Goal: Check status: Check status

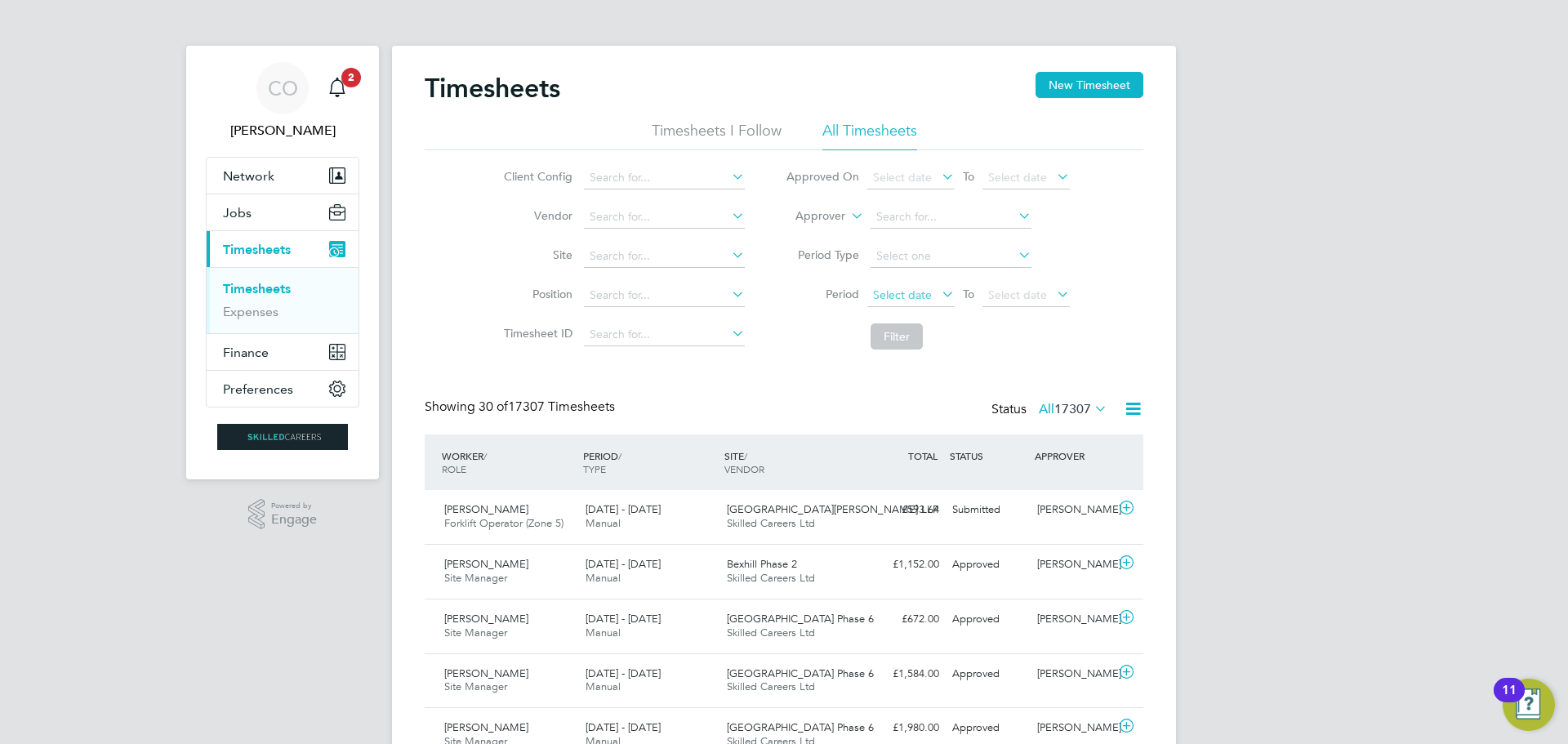
click at [911, 294] on span "Select date" at bounding box center [902, 295] width 59 height 15
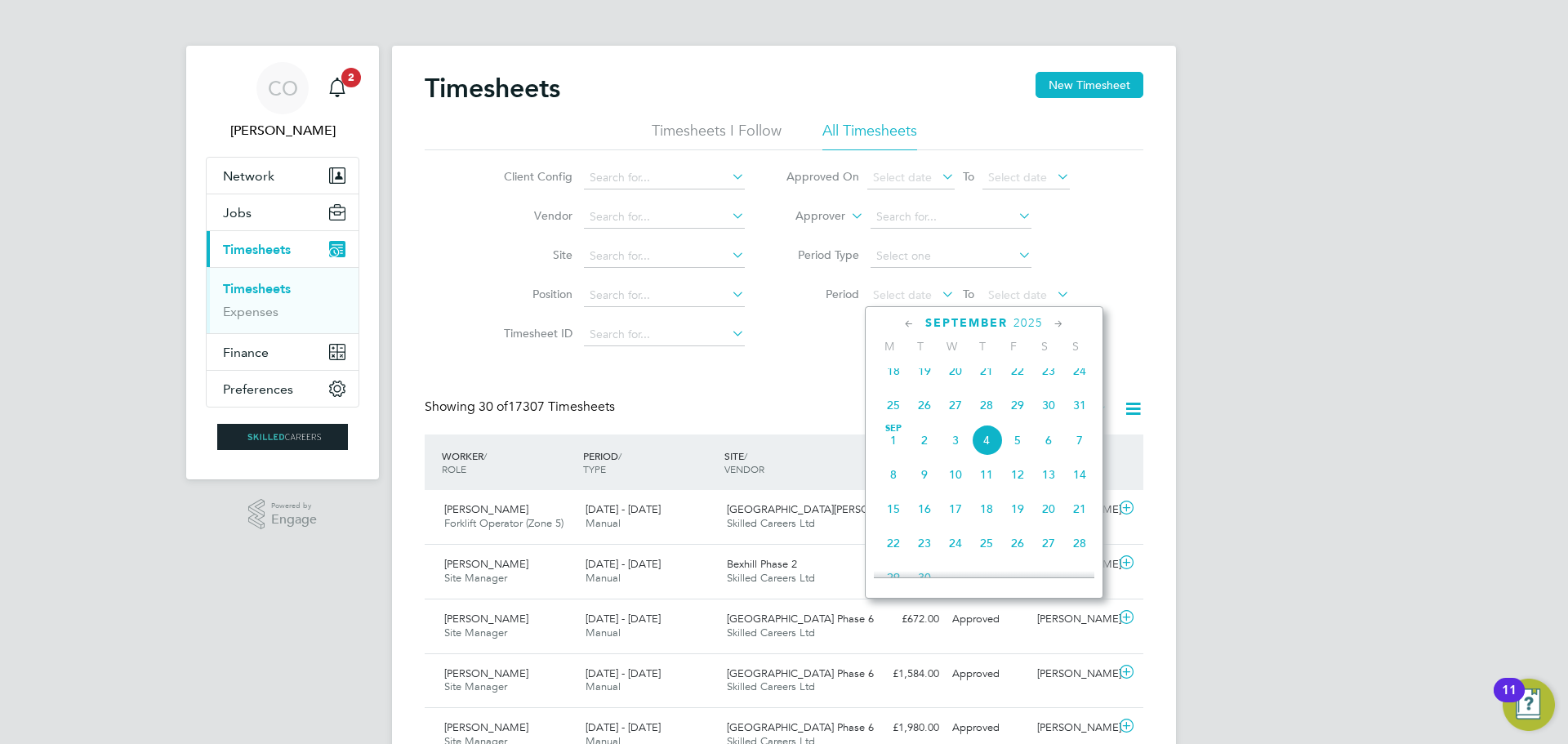
click at [894, 420] on span "25" at bounding box center [894, 405] width 31 height 31
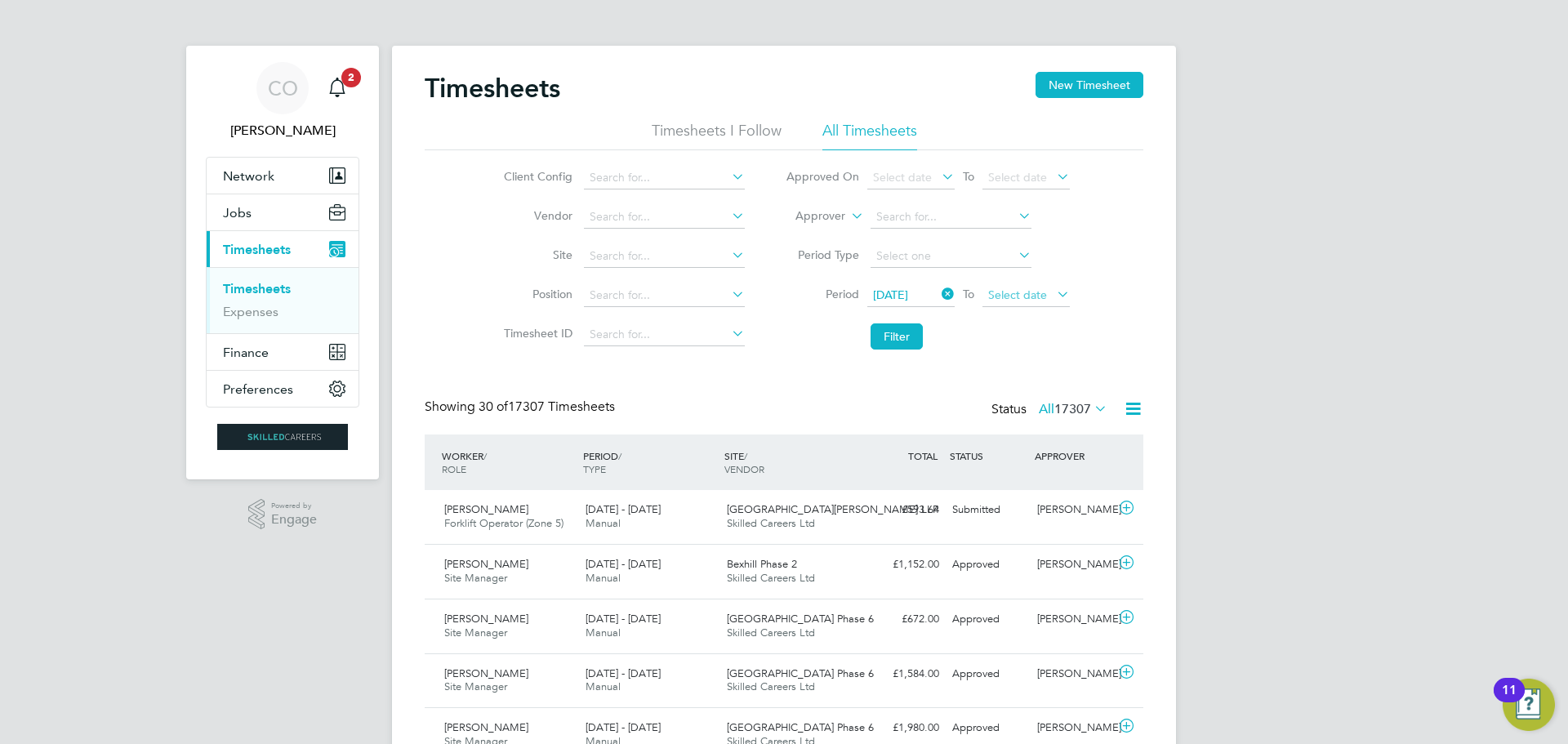
click at [1008, 292] on span "Select date" at bounding box center [1018, 295] width 59 height 15
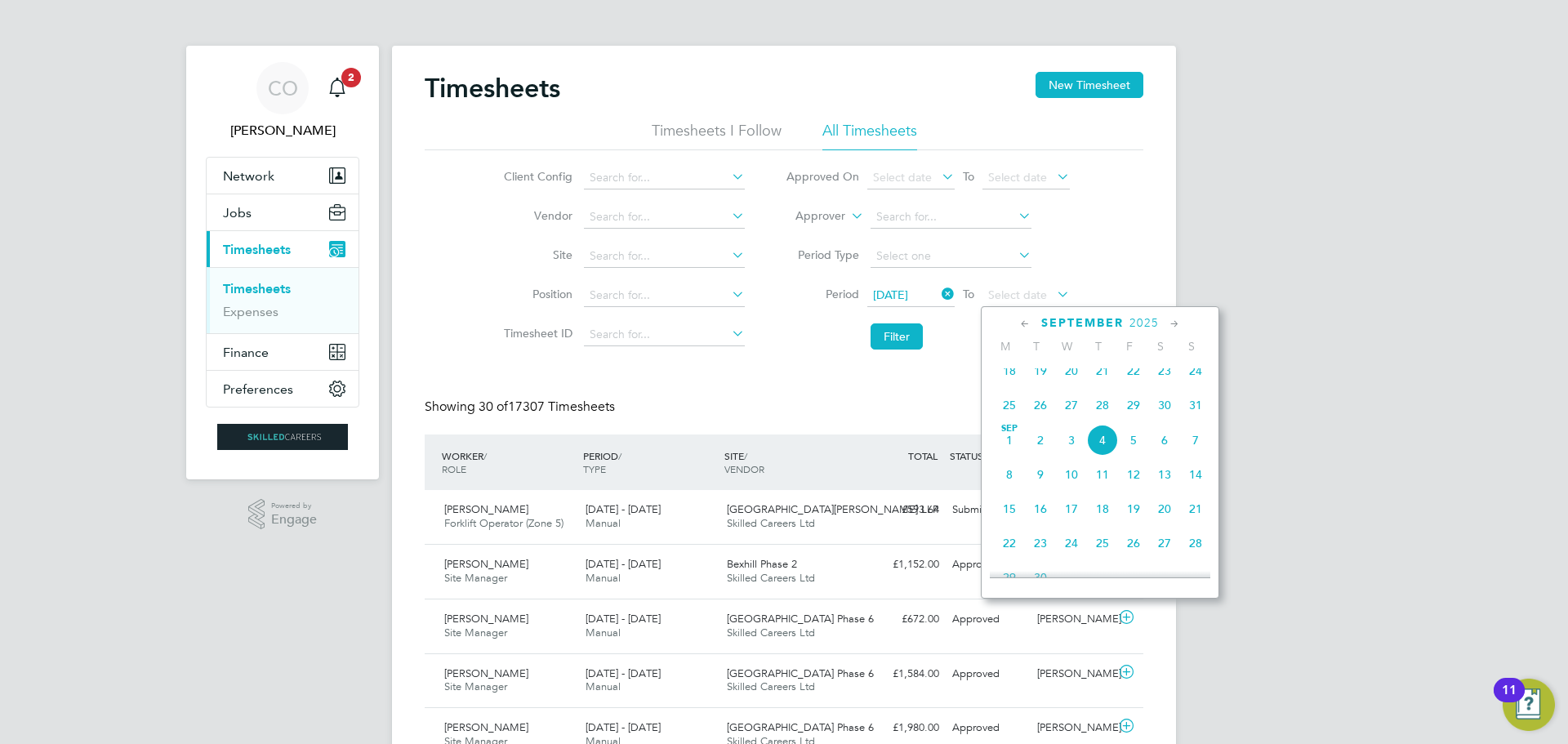
click at [1198, 414] on span "31" at bounding box center [1196, 405] width 31 height 31
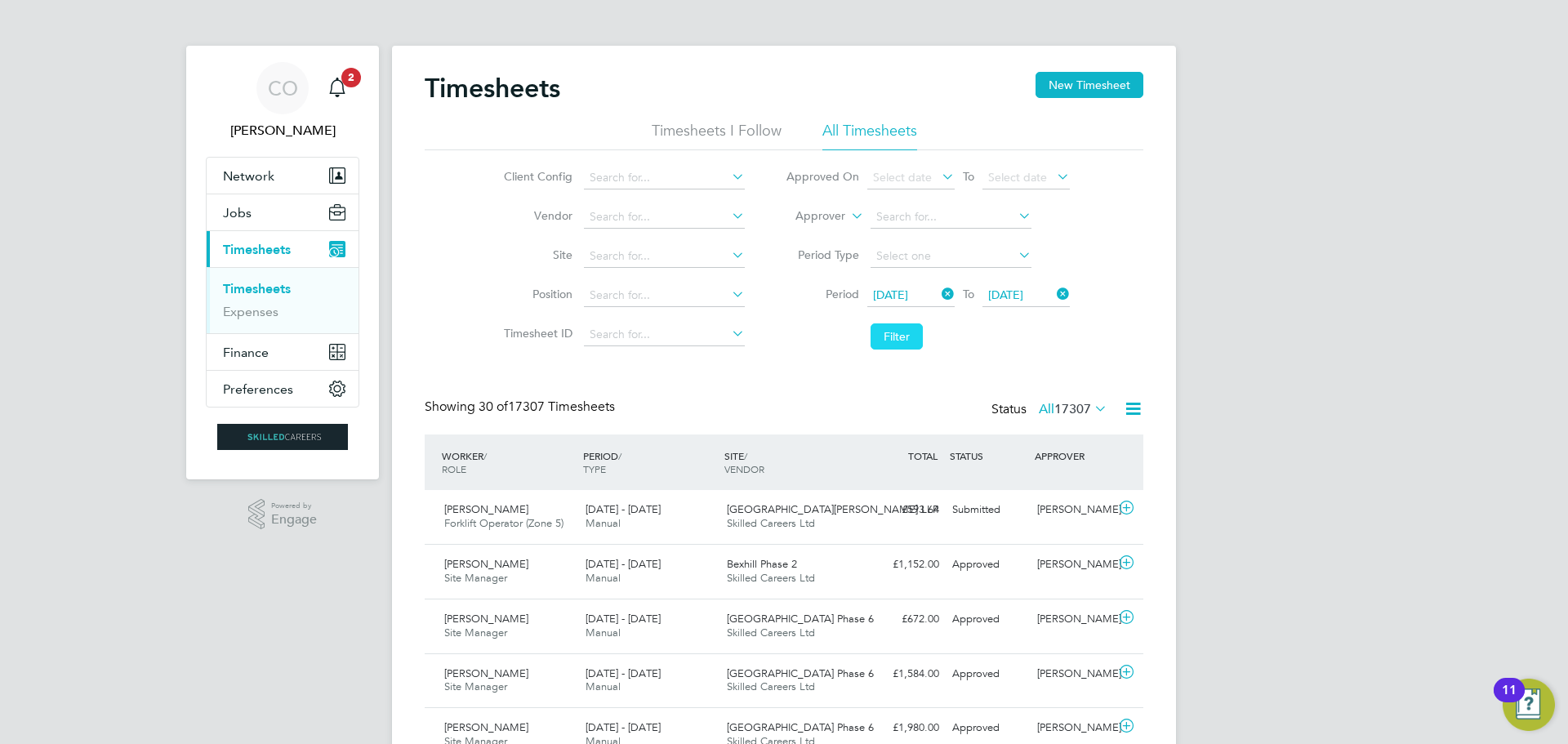
click at [897, 329] on button "Filter" at bounding box center [897, 337] width 52 height 26
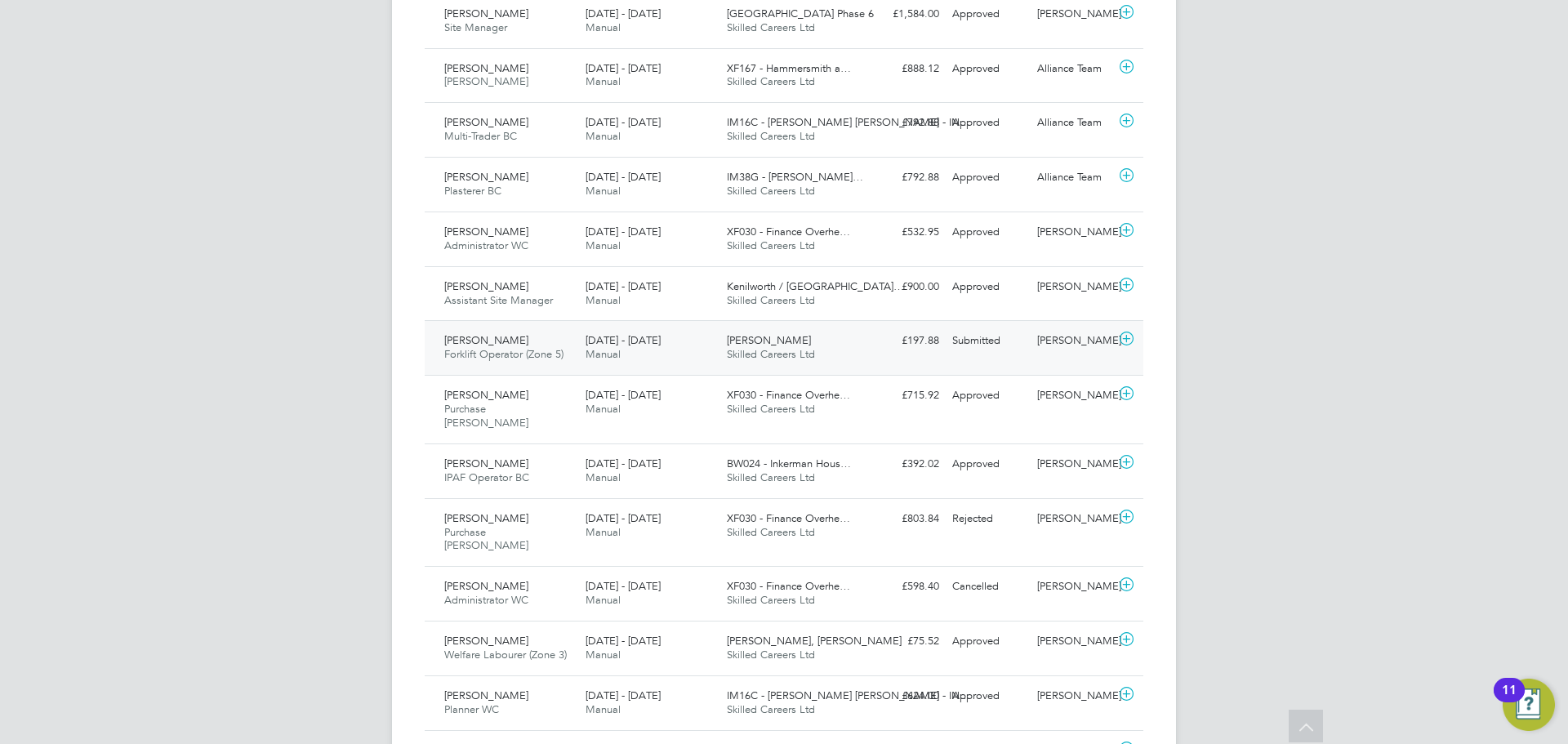
click at [545, 342] on div "Paul Orange Forklift Operator (Zone 5) 25 - 31 Aug 2025" at bounding box center [508, 349] width 141 height 41
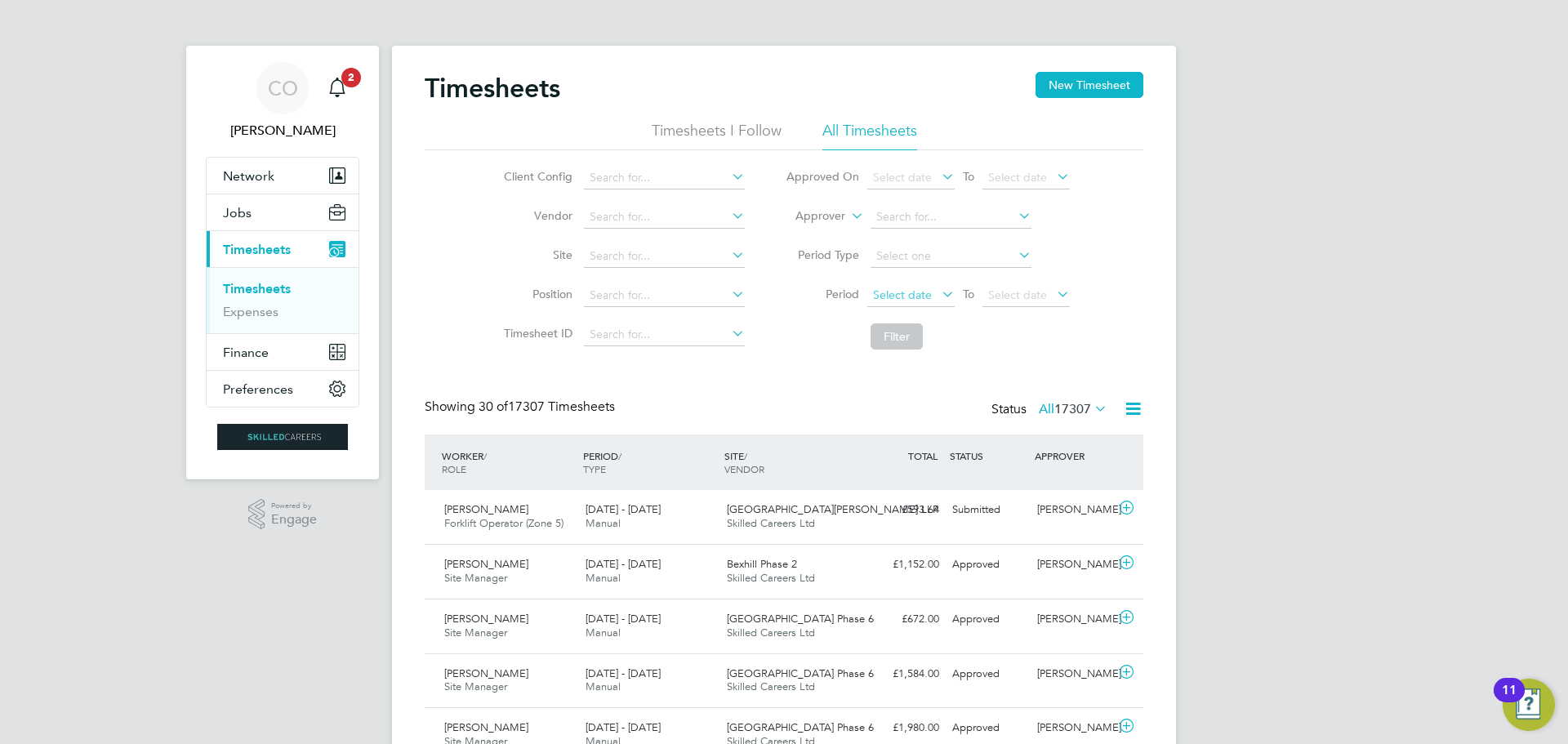
click at [918, 289] on span "Select date" at bounding box center [902, 295] width 59 height 15
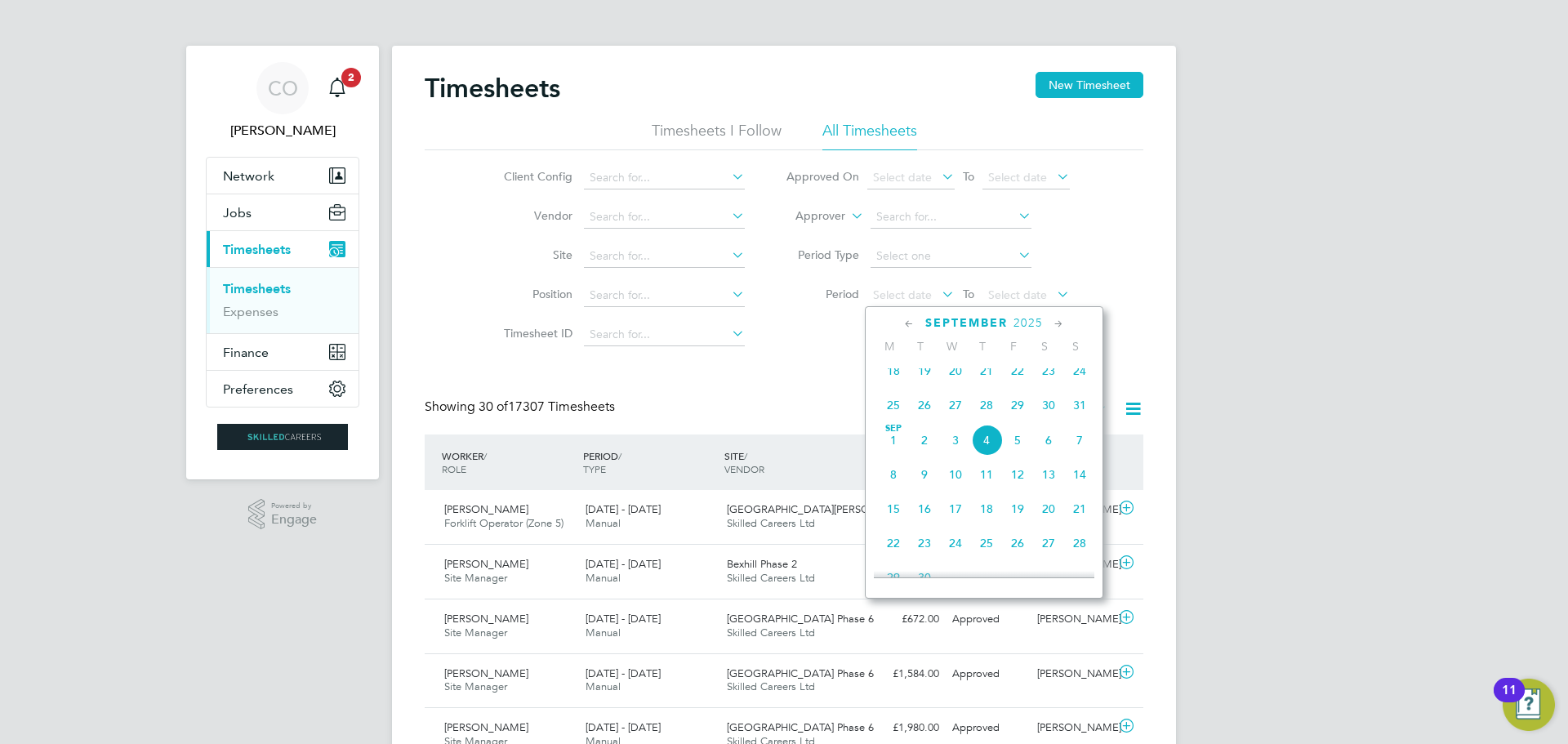
click at [899, 416] on span "25" at bounding box center [894, 405] width 31 height 31
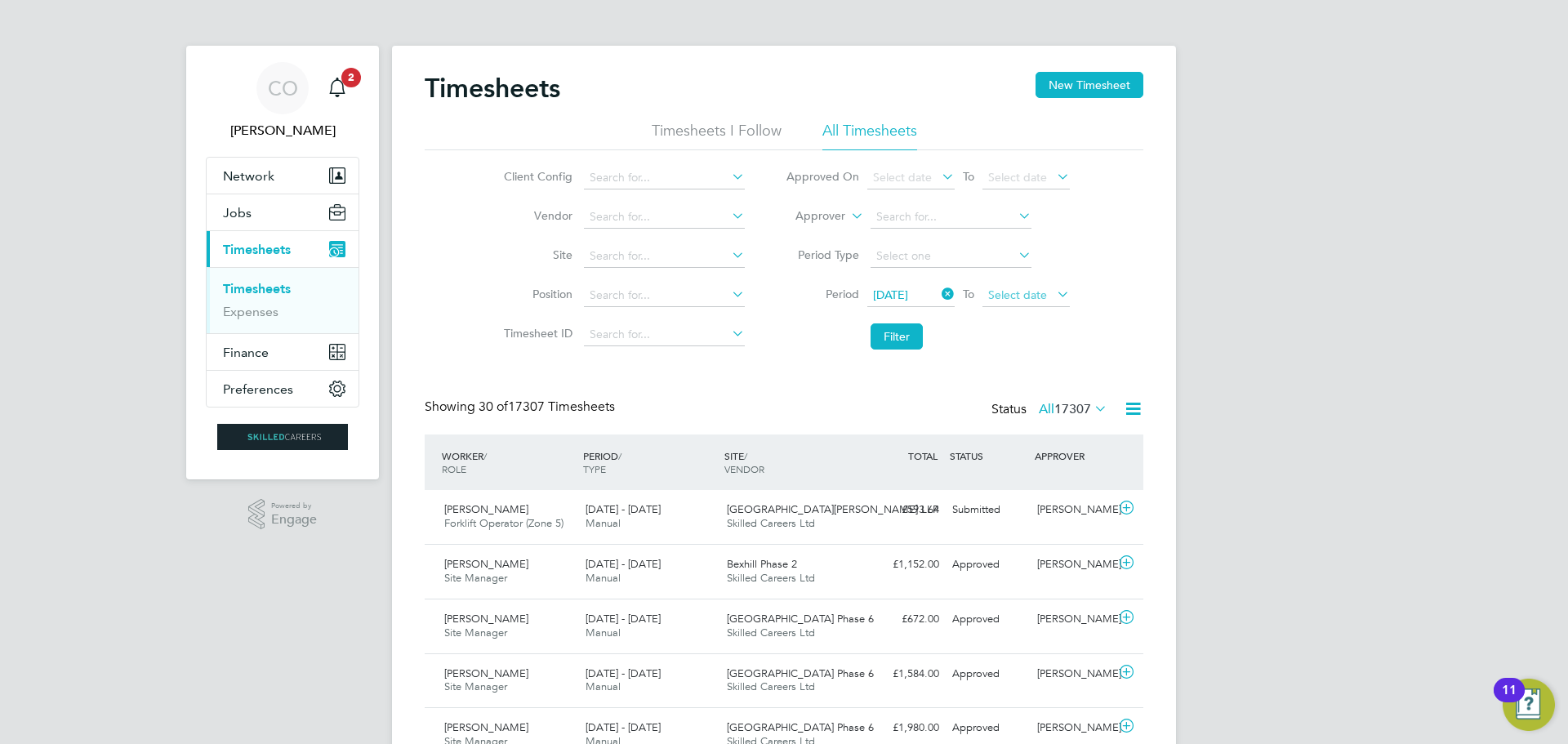
click at [1020, 293] on span "Select date" at bounding box center [1018, 295] width 59 height 15
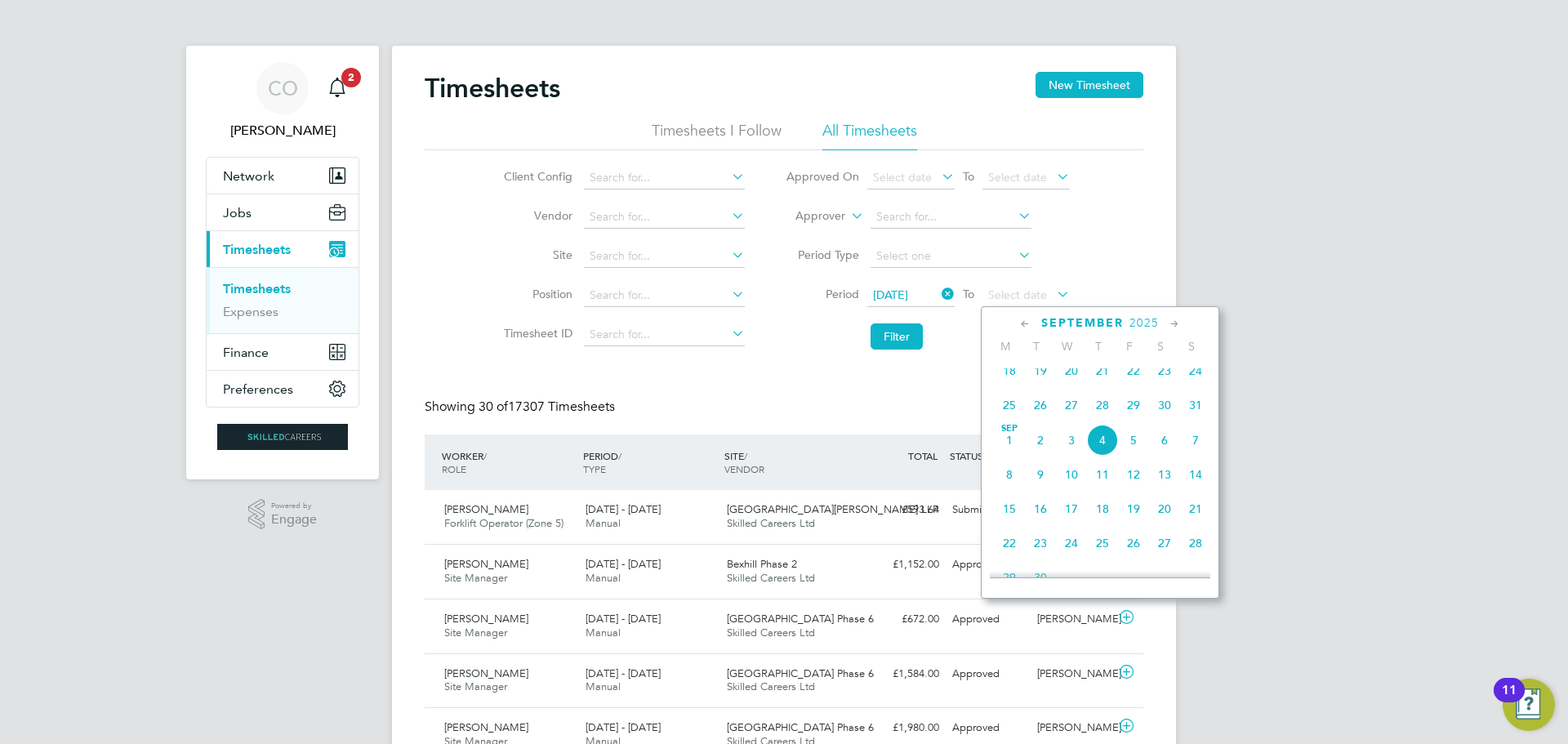
click at [1194, 409] on span "31" at bounding box center [1196, 405] width 31 height 31
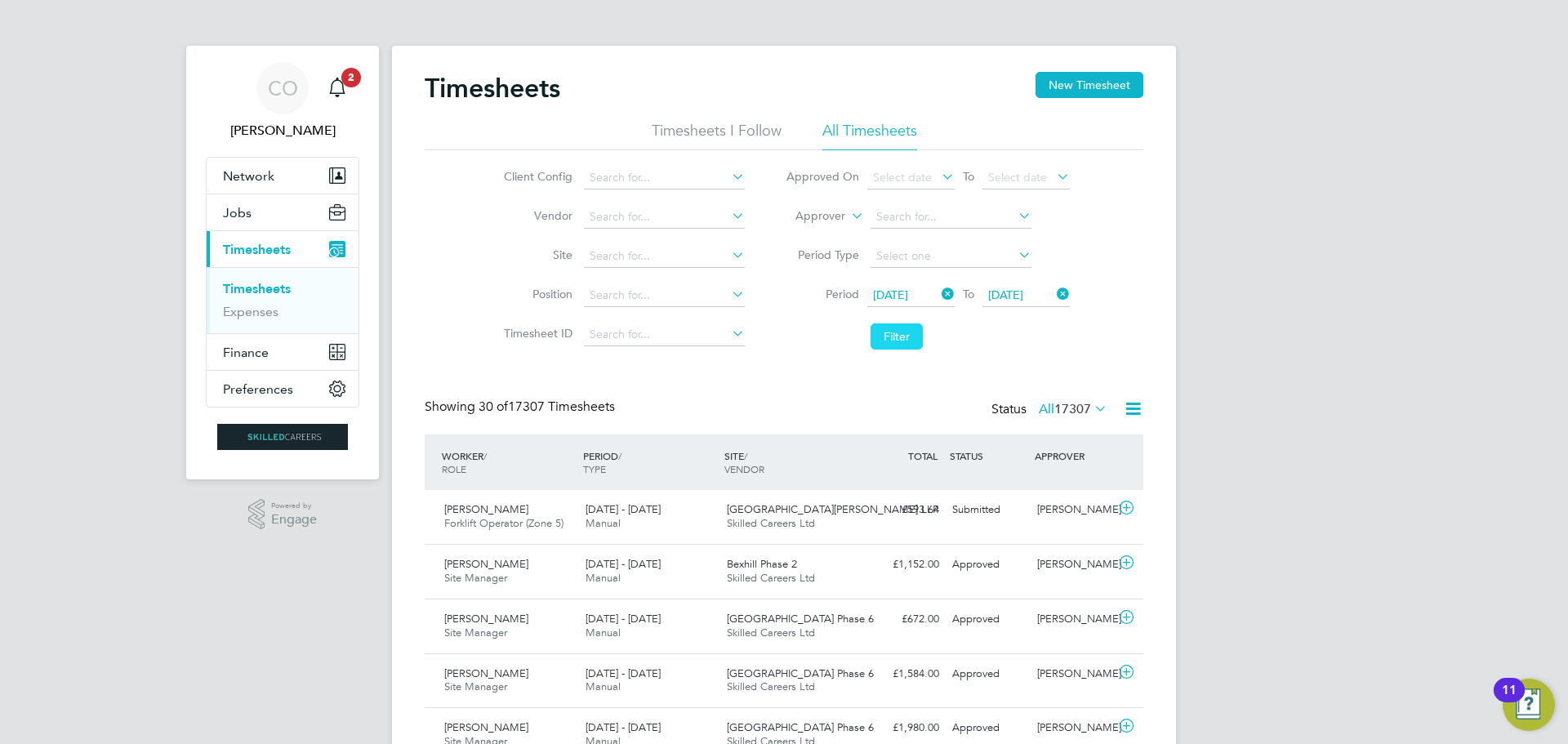
drag, startPoint x: 881, startPoint y: 336, endPoint x: 869, endPoint y: 358, distance: 25.1
click at [881, 339] on button "Filter" at bounding box center [897, 337] width 52 height 26
